Goal: Information Seeking & Learning: Learn about a topic

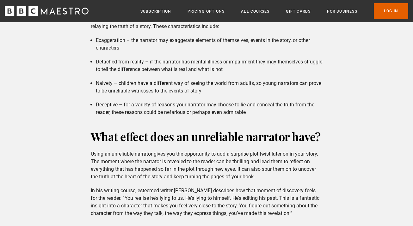
scroll to position [614, 0]
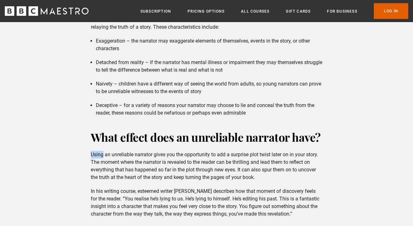
drag, startPoint x: 90, startPoint y: 153, endPoint x: 103, endPoint y: 158, distance: 13.2
click at [112, 157] on p "Using an unreliable narrator gives you the opportunity to add a surprise plot t…" at bounding box center [207, 166] width 232 height 30
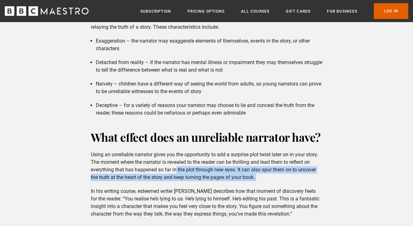
drag, startPoint x: 193, startPoint y: 185, endPoint x: 176, endPoint y: 166, distance: 25.5
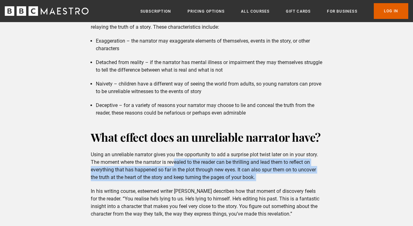
click at [179, 164] on p "Using an unreliable narrator gives you the opportunity to add a surprise plot t…" at bounding box center [207, 166] width 232 height 30
drag, startPoint x: 168, startPoint y: 163, endPoint x: 254, endPoint y: 177, distance: 87.3
click at [254, 177] on p "Using an unreliable narrator gives you the opportunity to add a surprise plot t…" at bounding box center [207, 166] width 232 height 30
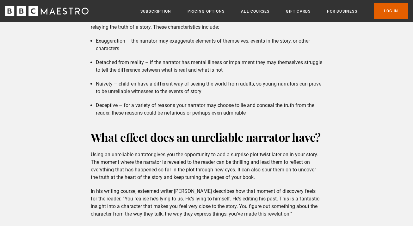
click at [255, 178] on p "Using an unreliable narrator gives you the opportunity to add a surprise plot t…" at bounding box center [207, 166] width 232 height 30
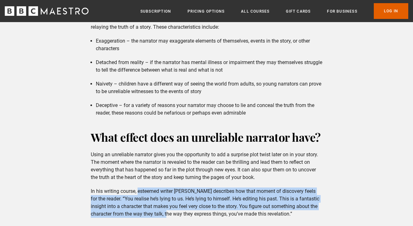
drag, startPoint x: 138, startPoint y: 191, endPoint x: 173, endPoint y: 212, distance: 40.7
click at [173, 212] on p "In his writing course, esteemed writer [PERSON_NAME] describes how that moment …" at bounding box center [207, 203] width 232 height 30
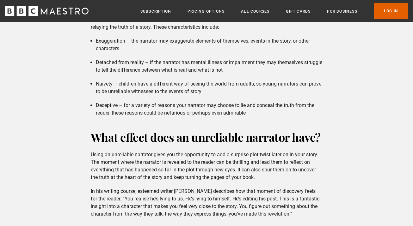
click at [178, 214] on p "In his writing course, esteemed writer [PERSON_NAME] describes how that moment …" at bounding box center [207, 203] width 232 height 30
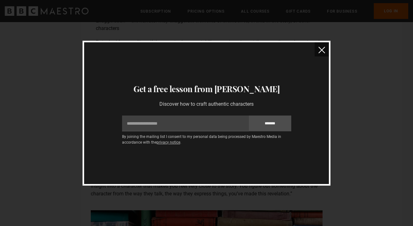
scroll to position [614, 0]
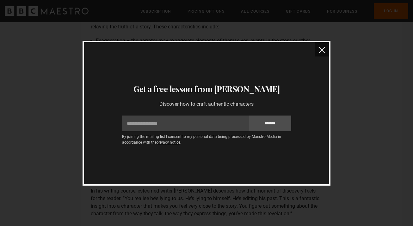
click at [323, 51] on img "close" at bounding box center [321, 50] width 7 height 7
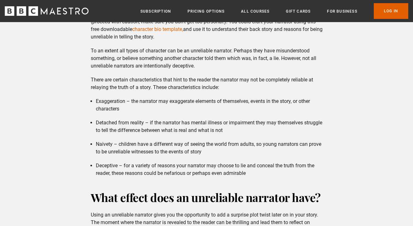
scroll to position [554, 0]
